Goal: Task Accomplishment & Management: Use online tool/utility

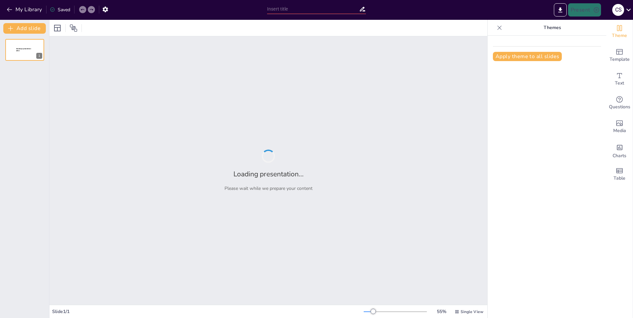
type input "la ENSP"
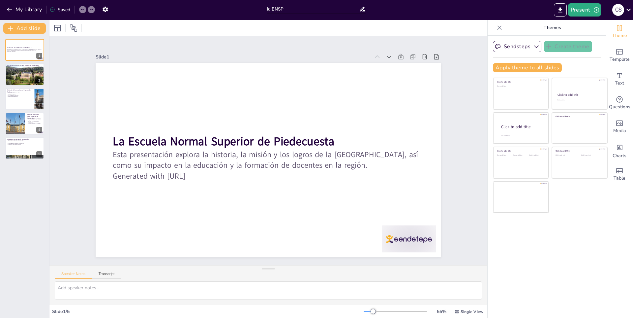
click at [14, 3] on div "My Library Saved" at bounding box center [132, 9] width 264 height 18
click at [18, 9] on button "My Library" at bounding box center [25, 9] width 40 height 11
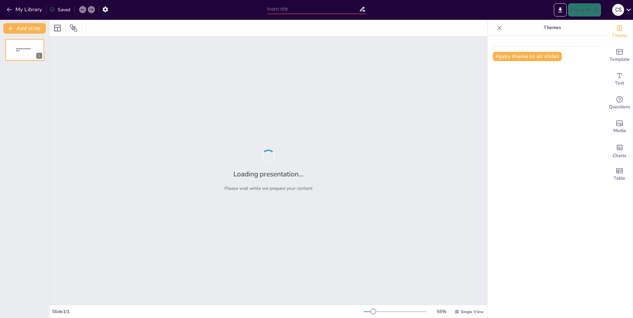
type input "la creacion de apple"
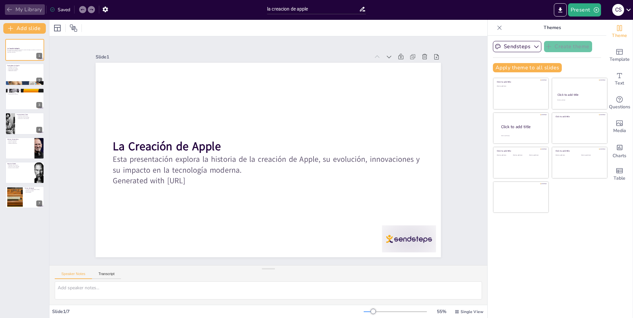
click at [21, 8] on button "My Library" at bounding box center [25, 9] width 40 height 11
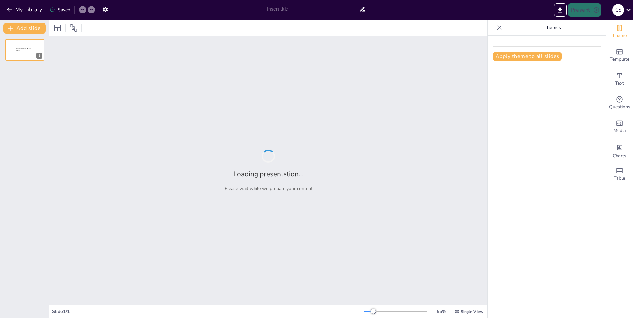
type input "las IA"
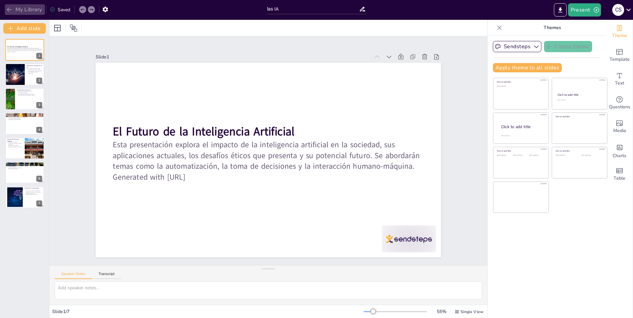
click at [16, 5] on button "My Library" at bounding box center [25, 9] width 40 height 11
